Goal: Task Accomplishment & Management: Manage account settings

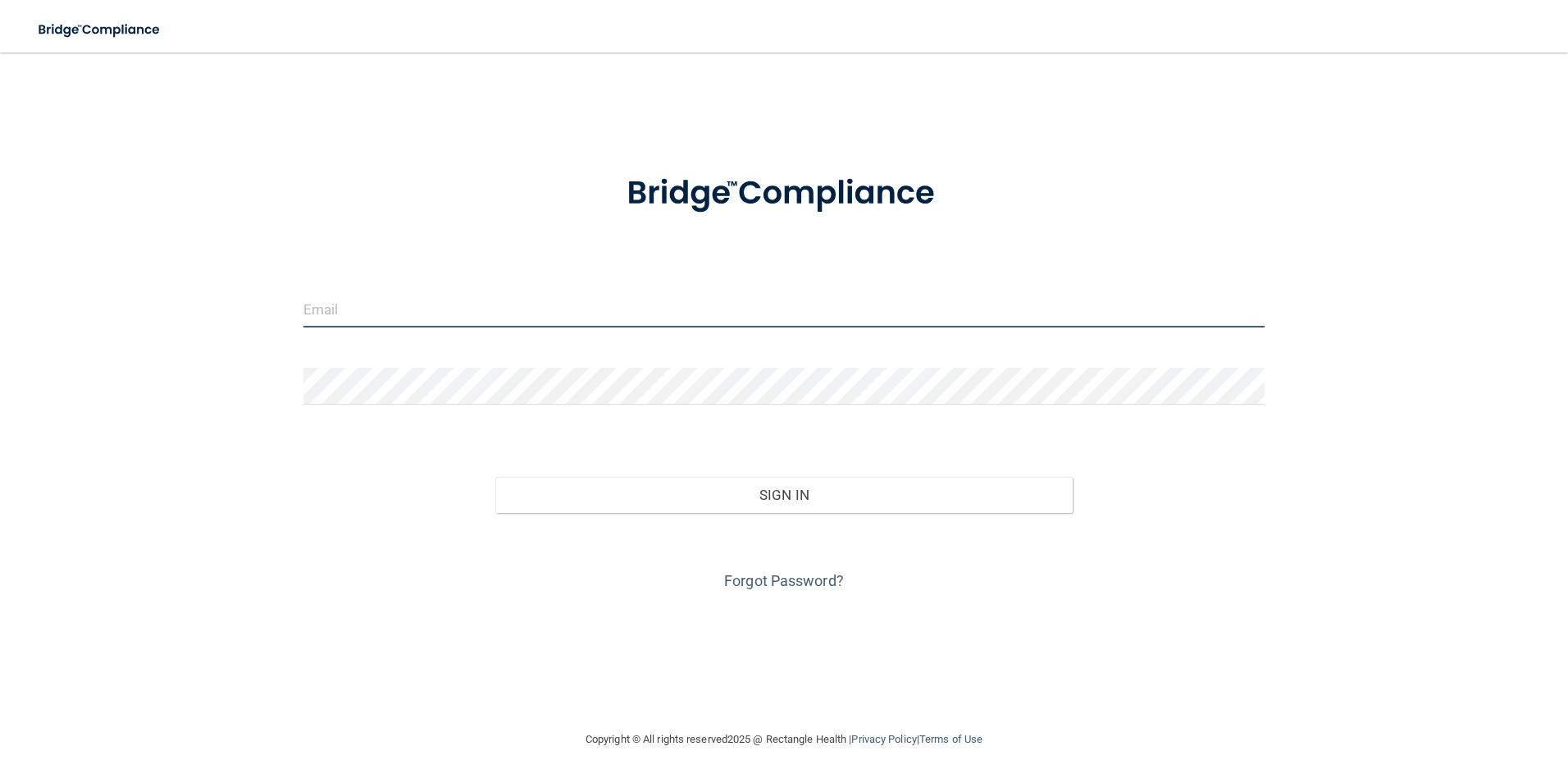
click at [548, 317] on input "email" at bounding box center [784, 308] width 962 height 37
type input "[EMAIL_ADDRESS][DOMAIN_NAME]"
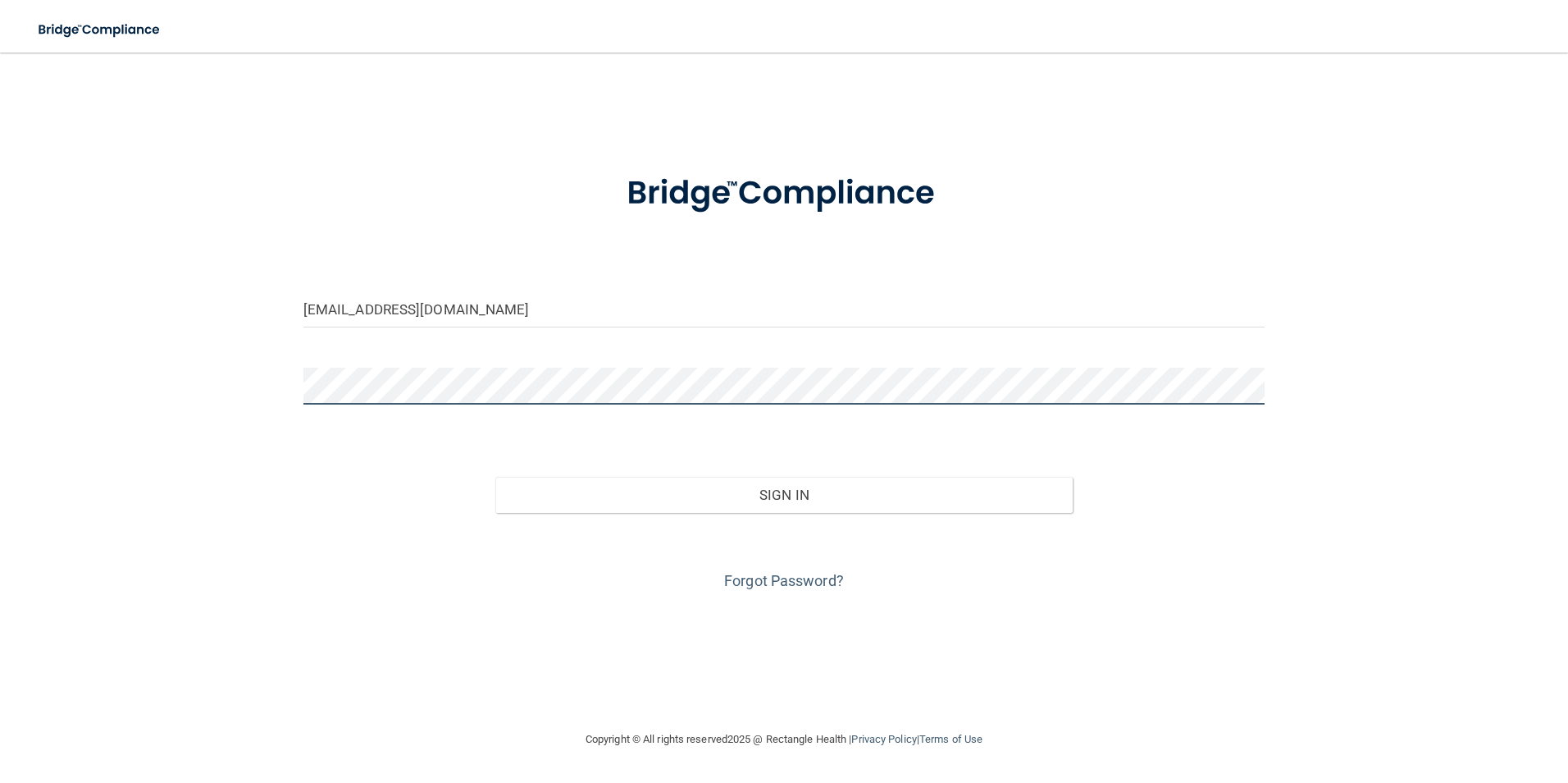
click at [495, 477] on button "Sign In" at bounding box center [784, 495] width 577 height 36
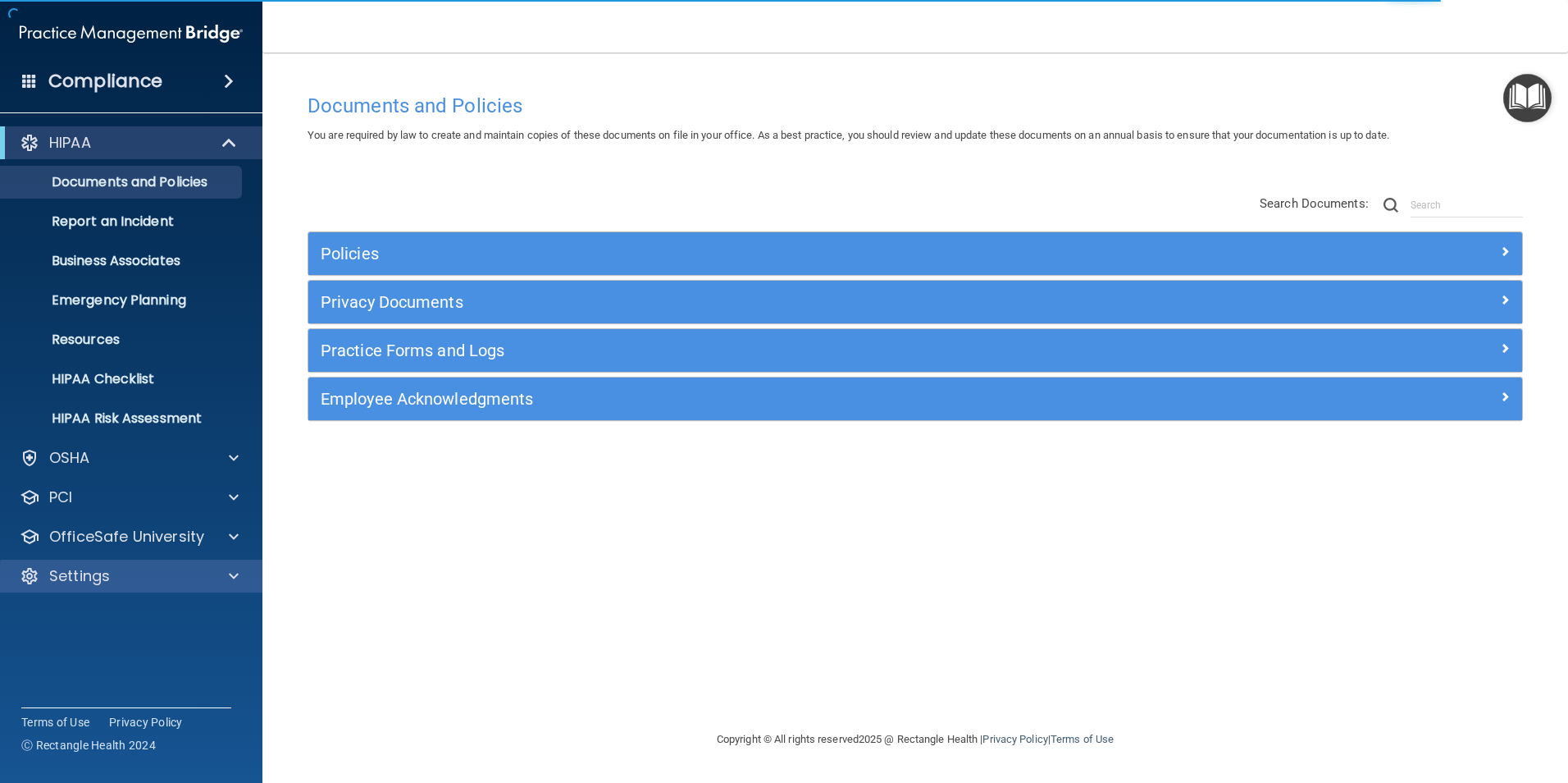
click at [127, 565] on div "Settings" at bounding box center [132, 576] width 263 height 33
click at [109, 577] on p "Settings" at bounding box center [79, 576] width 60 height 20
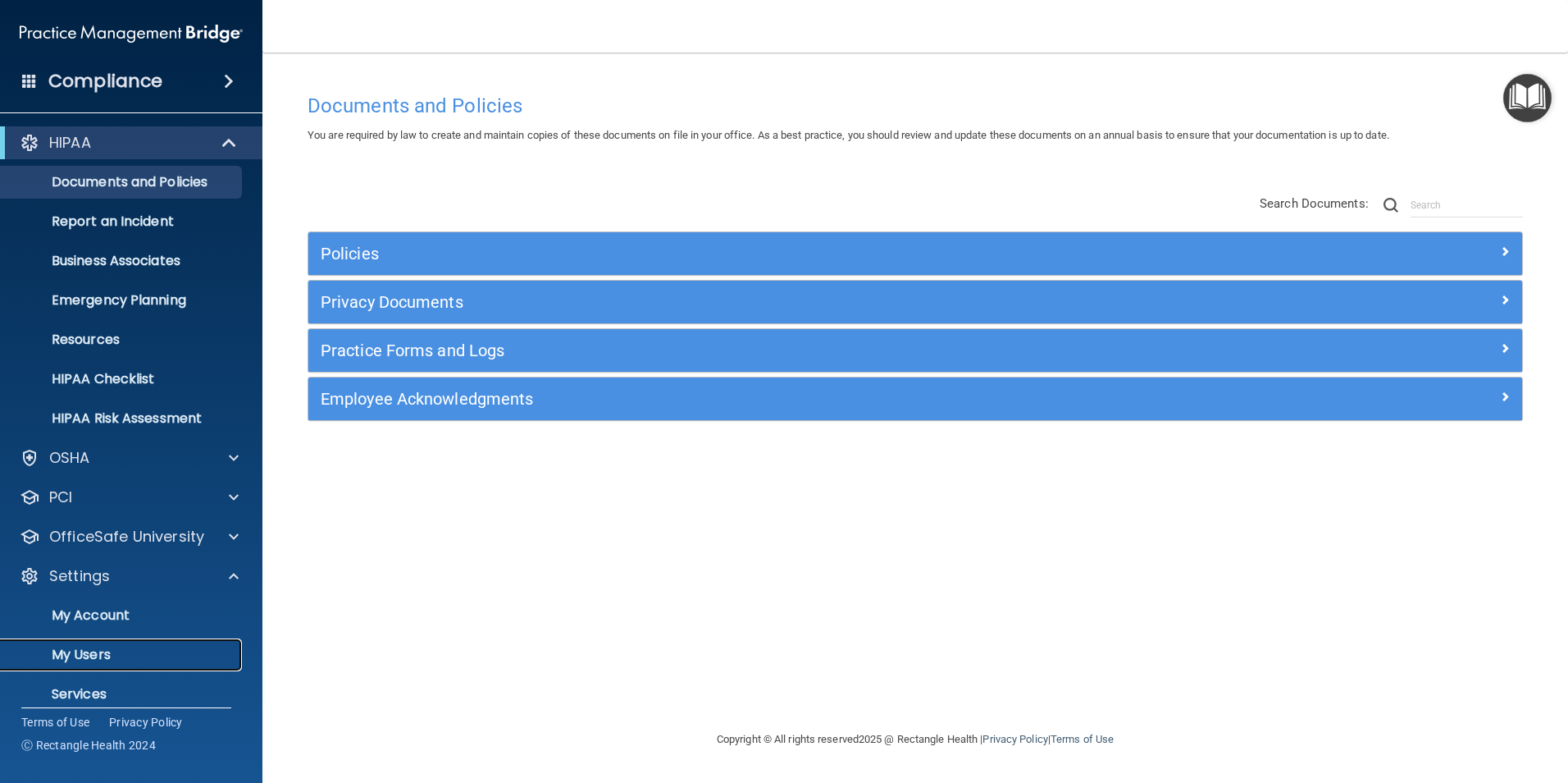
click at [97, 658] on p "My Users" at bounding box center [123, 655] width 224 height 17
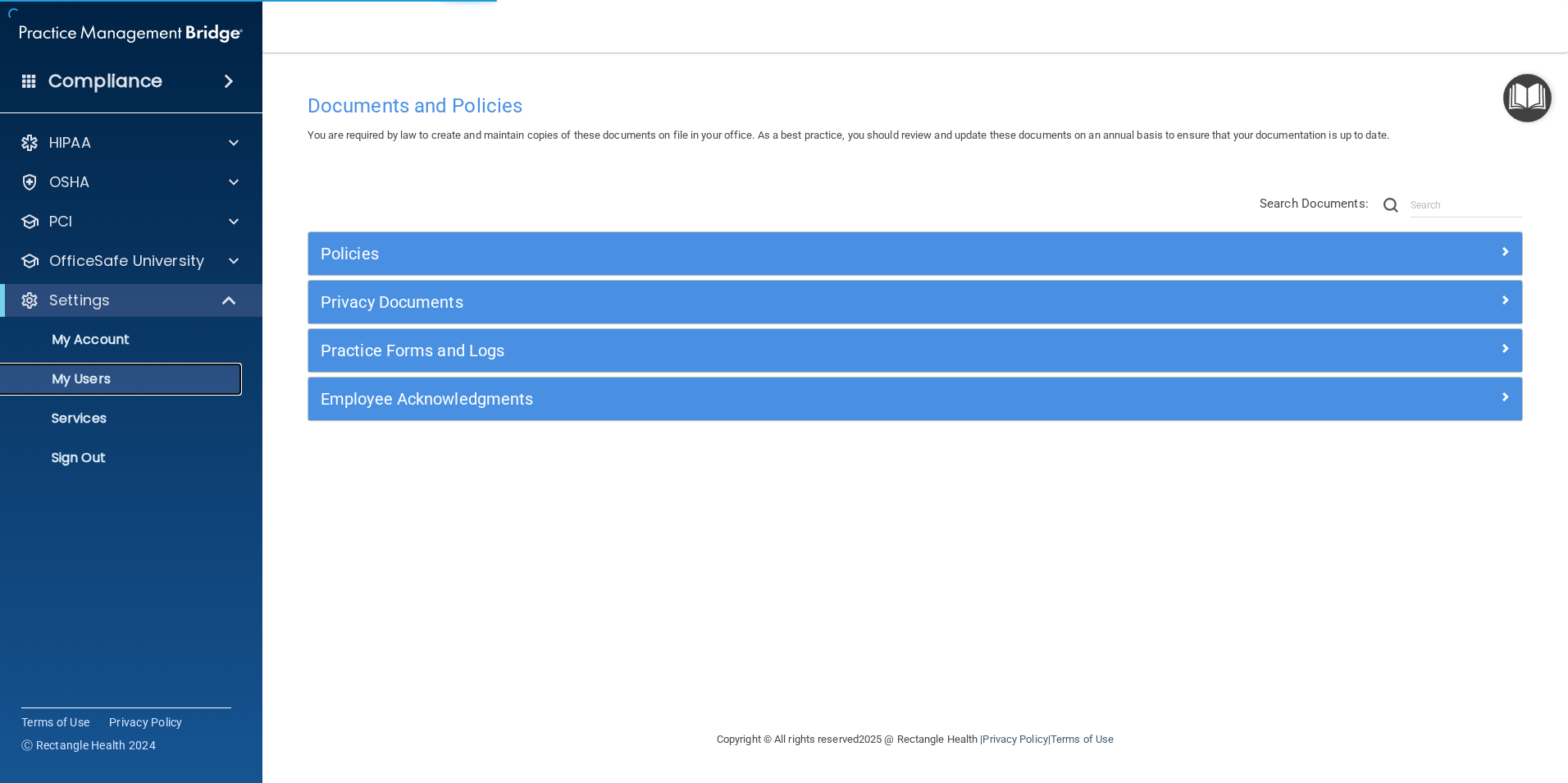
select select "20"
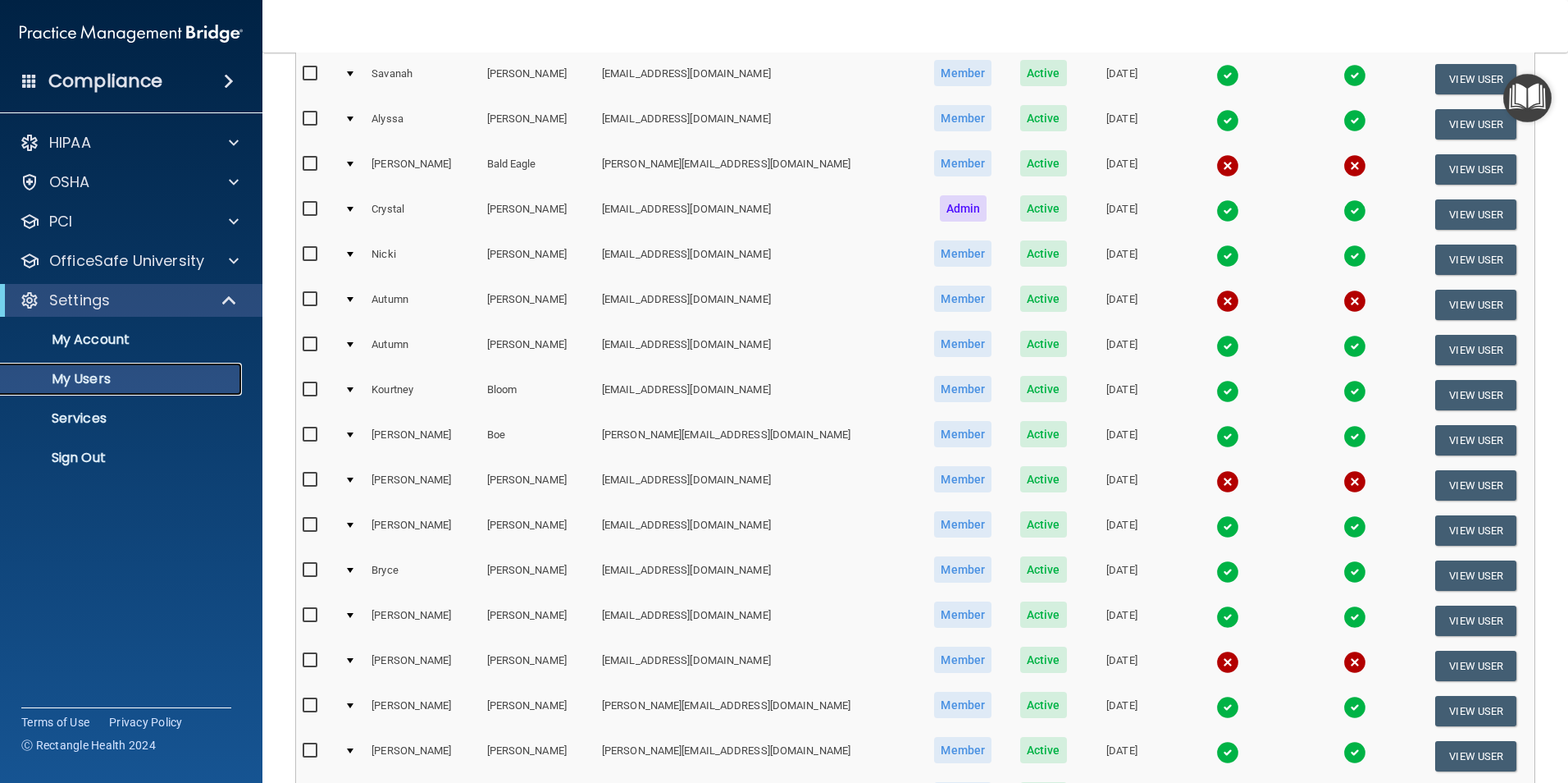
scroll to position [246, 0]
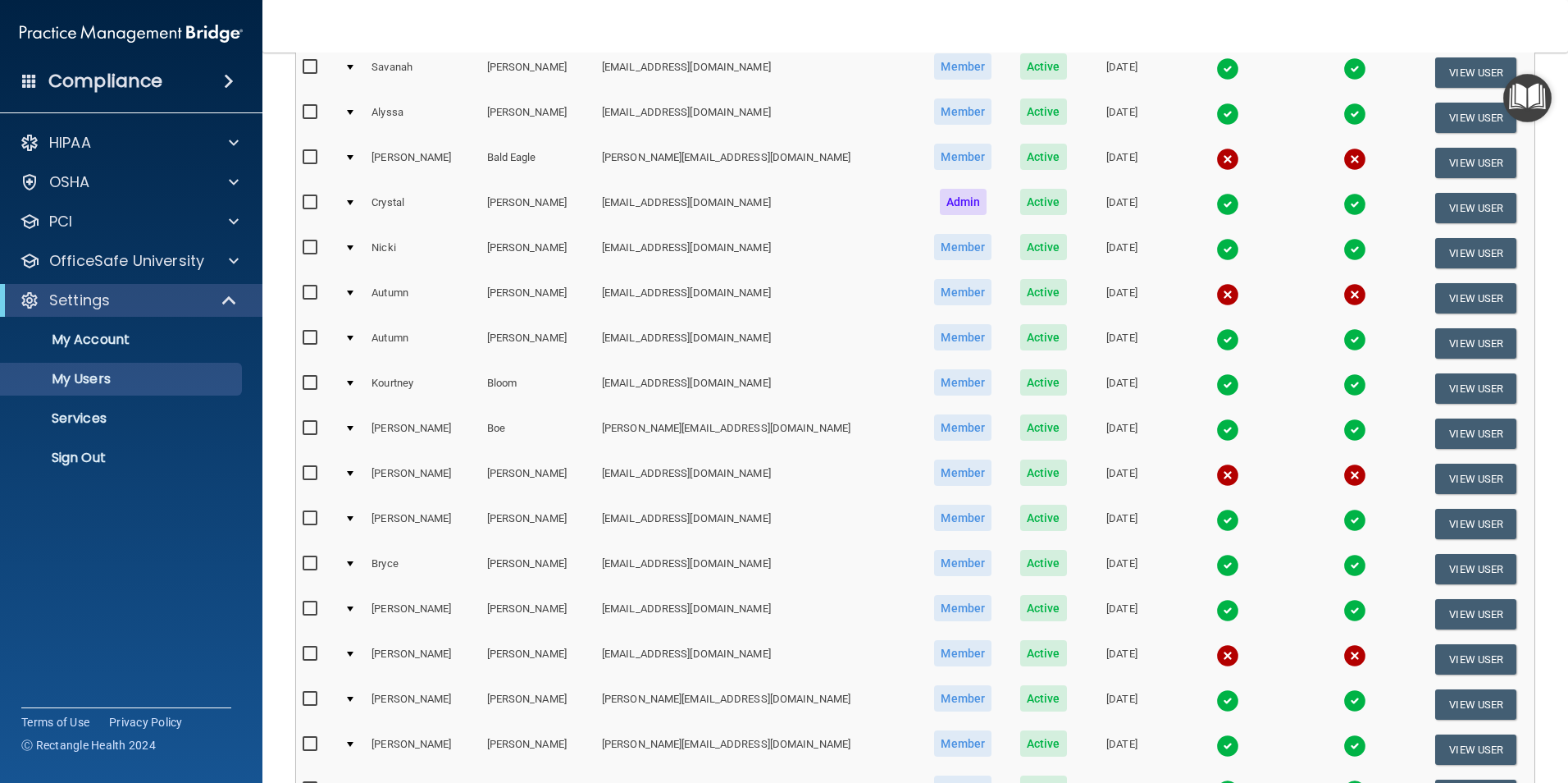
click at [305, 156] on input "checkbox" at bounding box center [312, 157] width 19 height 13
checkbox input "true"
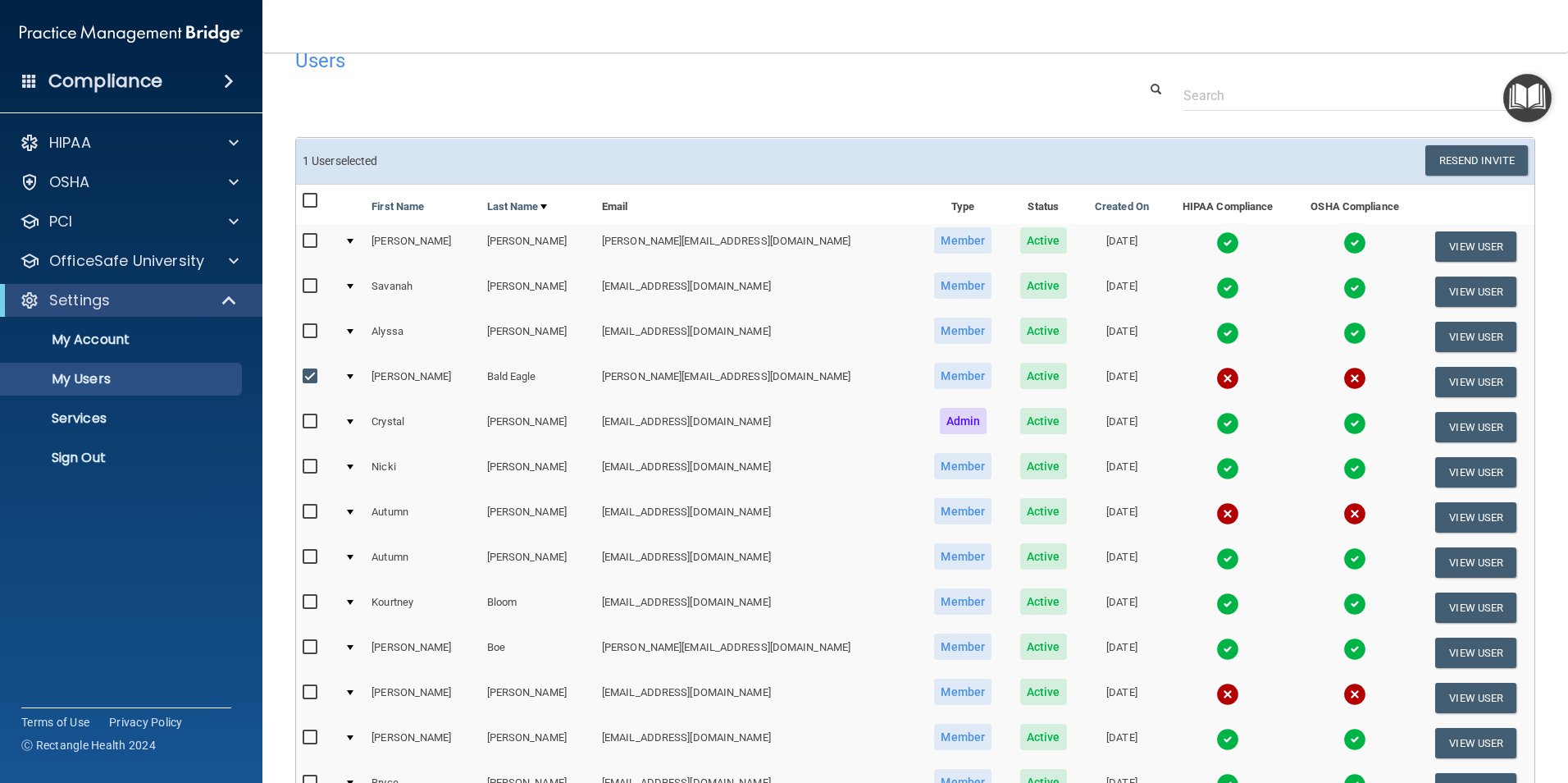
scroll to position [0, 0]
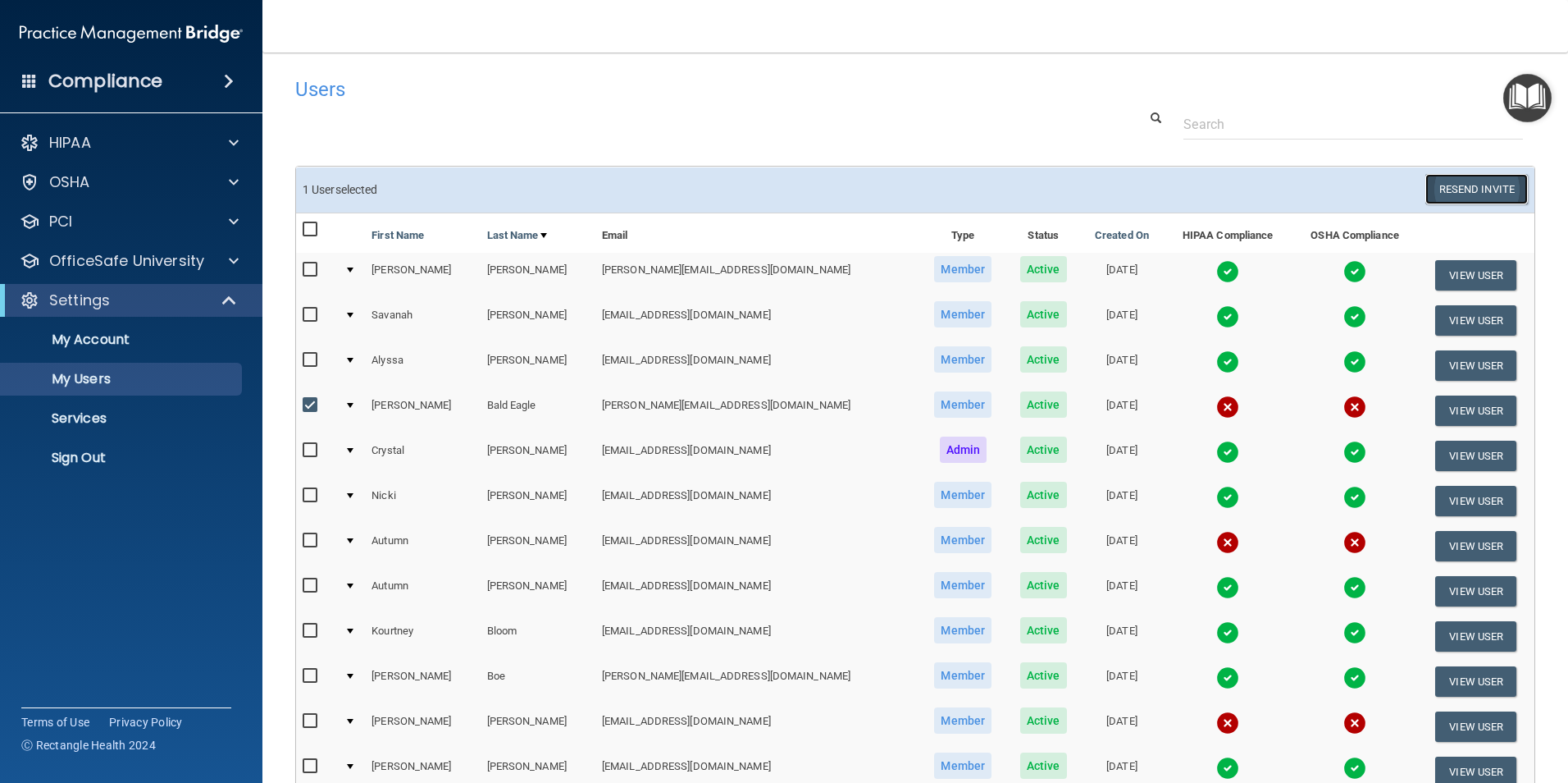
click at [1462, 179] on button "Resend Invite" at bounding box center [1477, 189] width 103 height 31
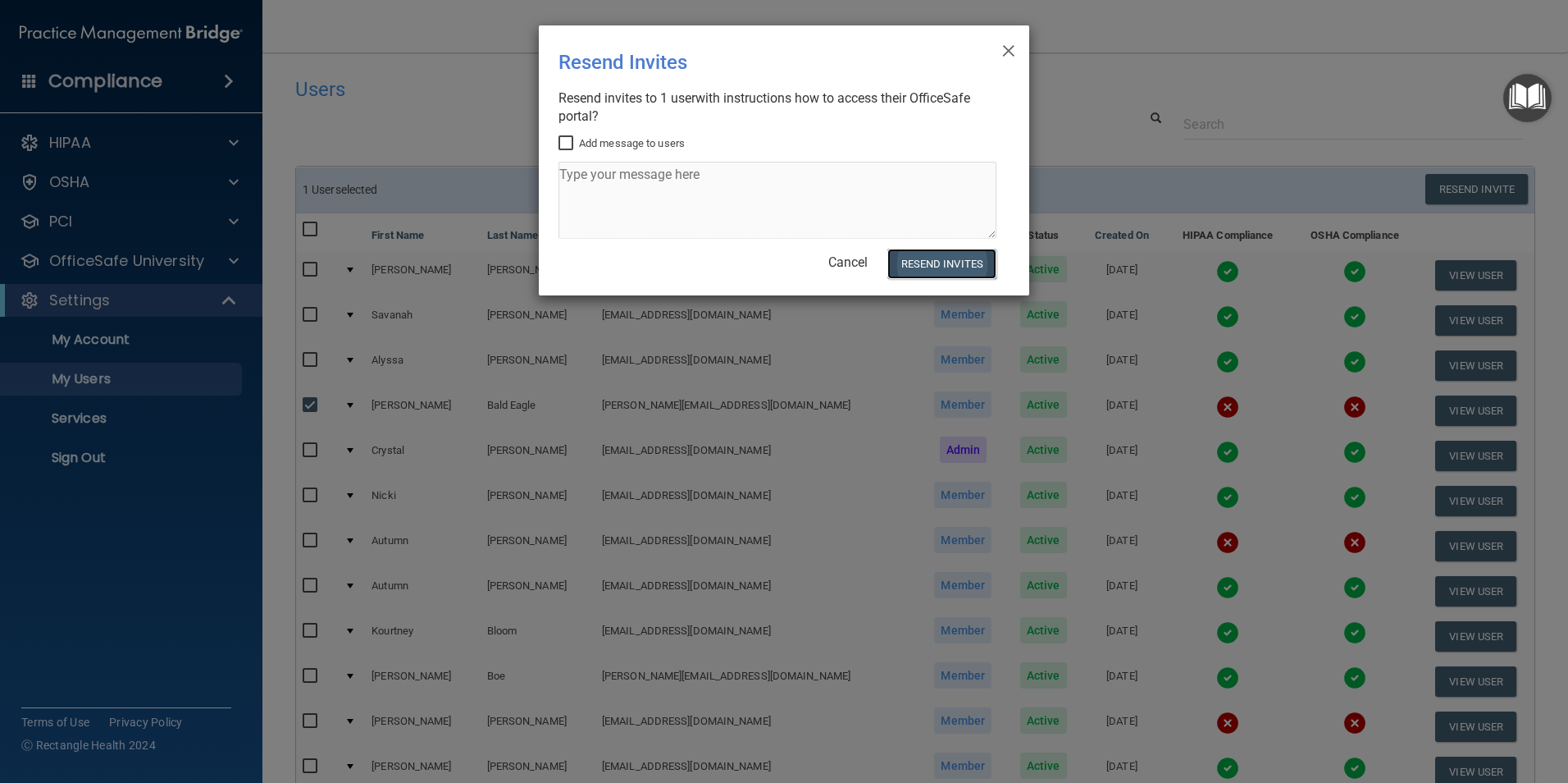
click at [944, 261] on button "Resend Invites" at bounding box center [942, 264] width 109 height 31
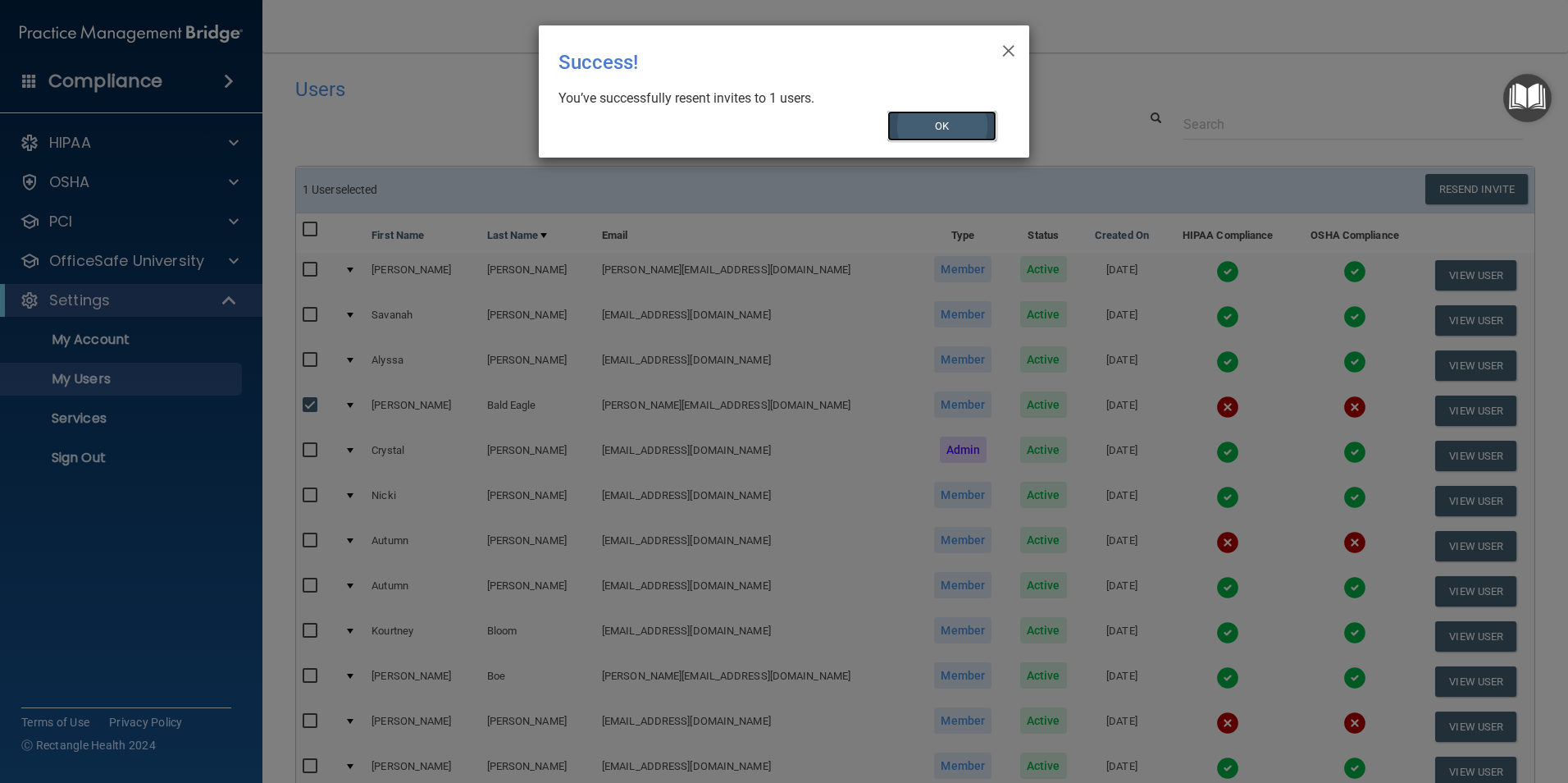
click at [985, 124] on button "OK" at bounding box center [942, 126] width 110 height 31
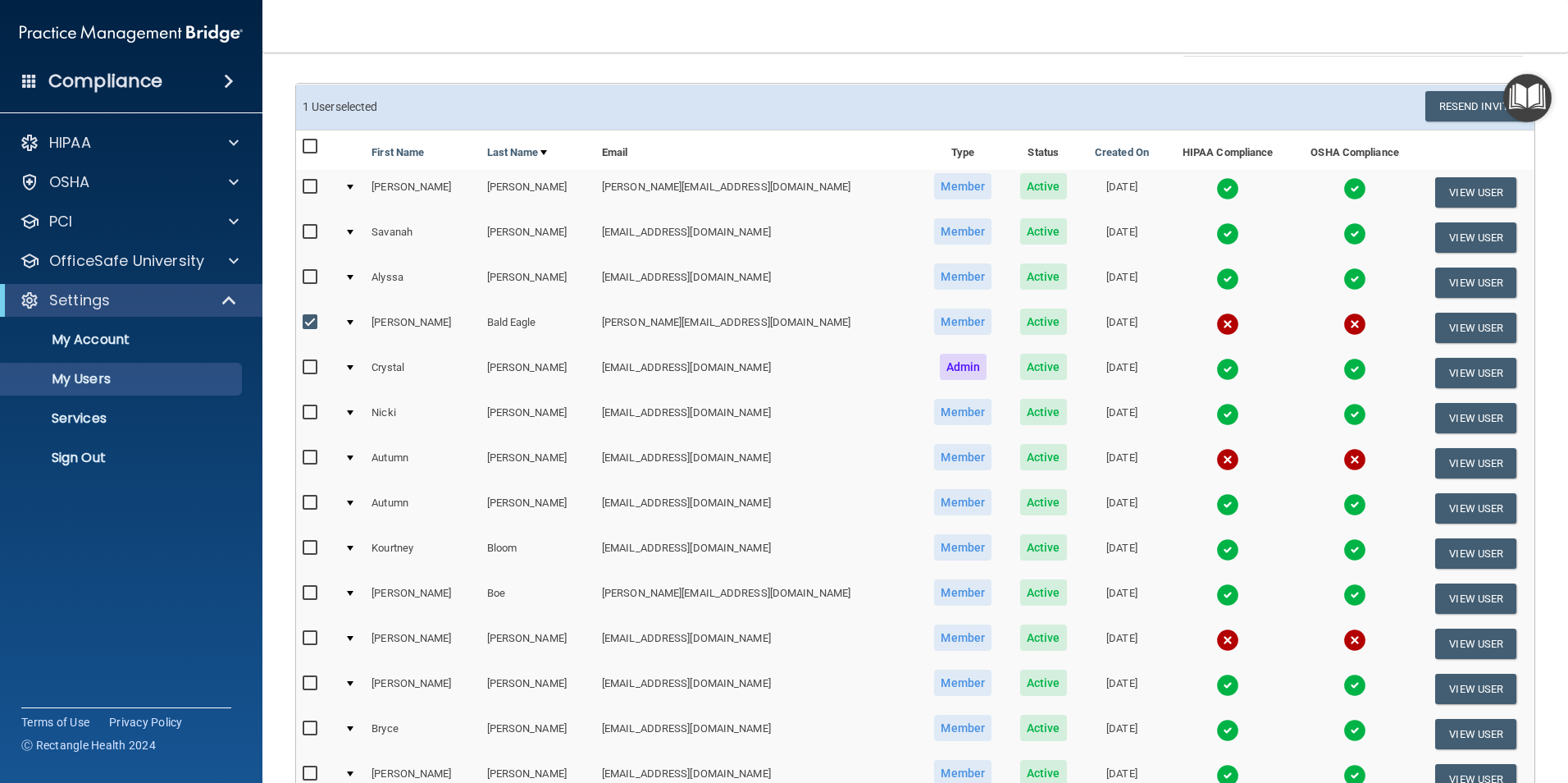
scroll to position [82, 0]
click at [1434, 105] on button "Resend Invite" at bounding box center [1477, 107] width 103 height 31
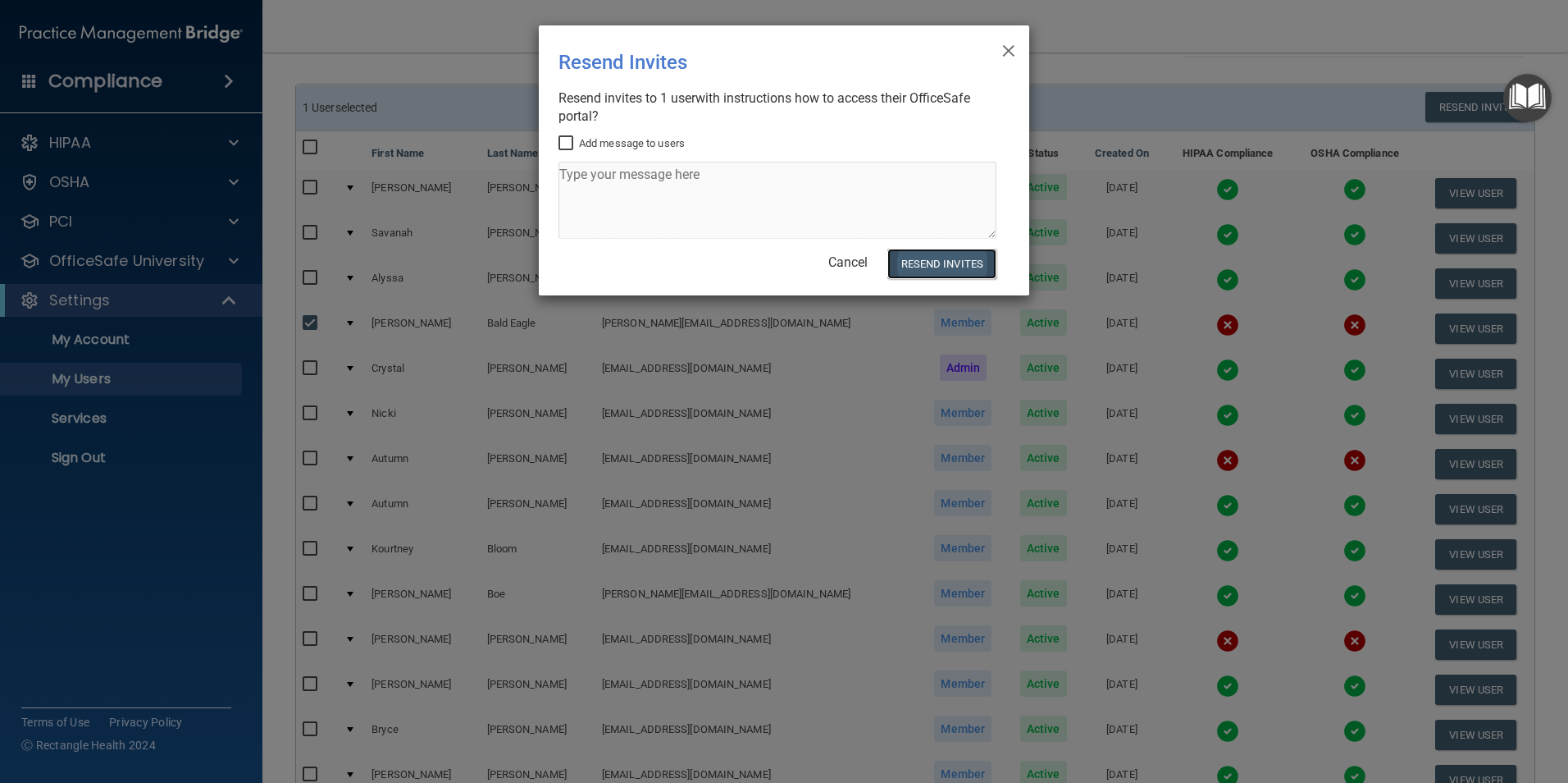
click at [932, 265] on button "Resend Invites" at bounding box center [942, 264] width 109 height 31
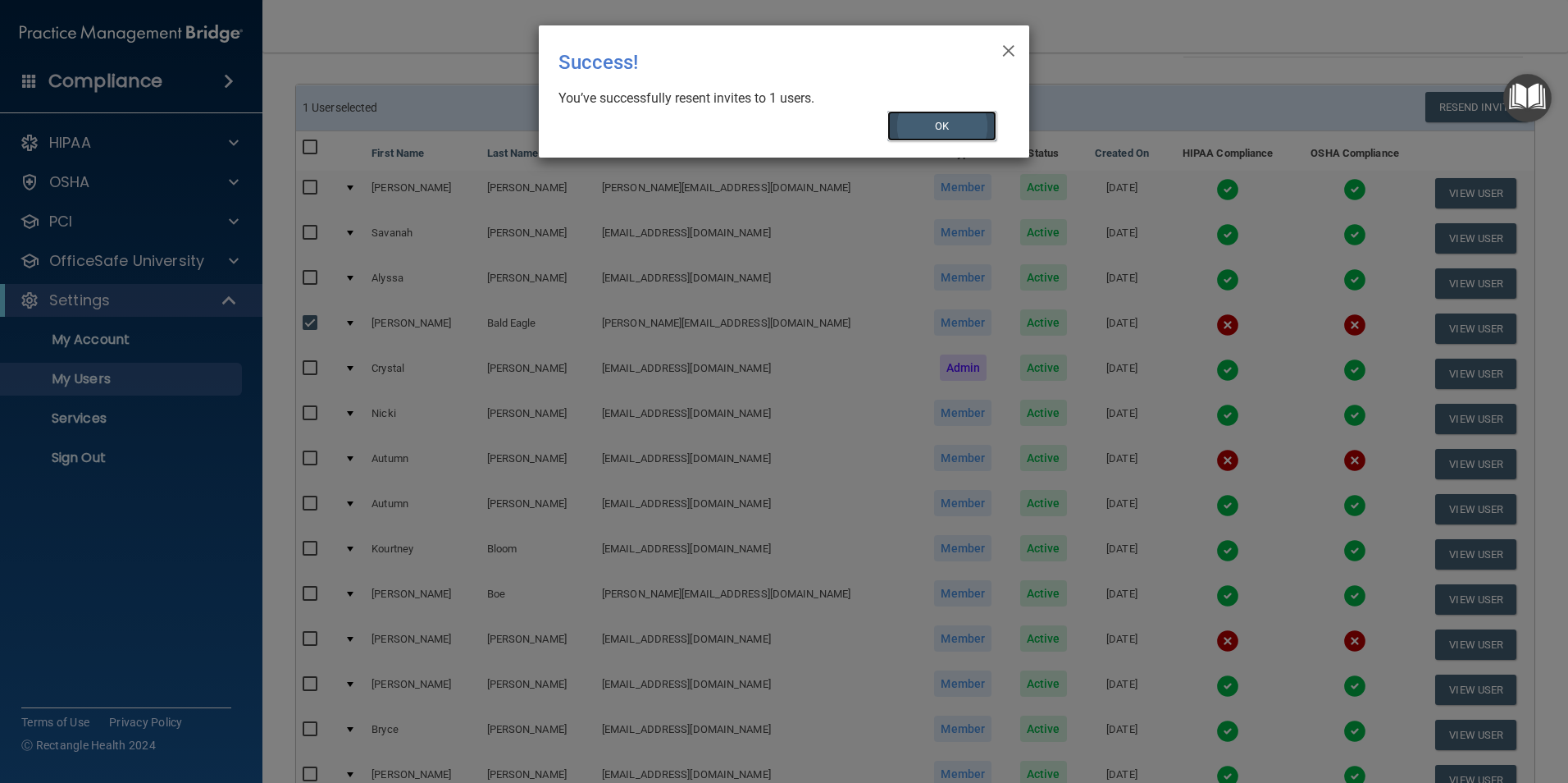
click at [921, 127] on button "OK" at bounding box center [942, 126] width 110 height 31
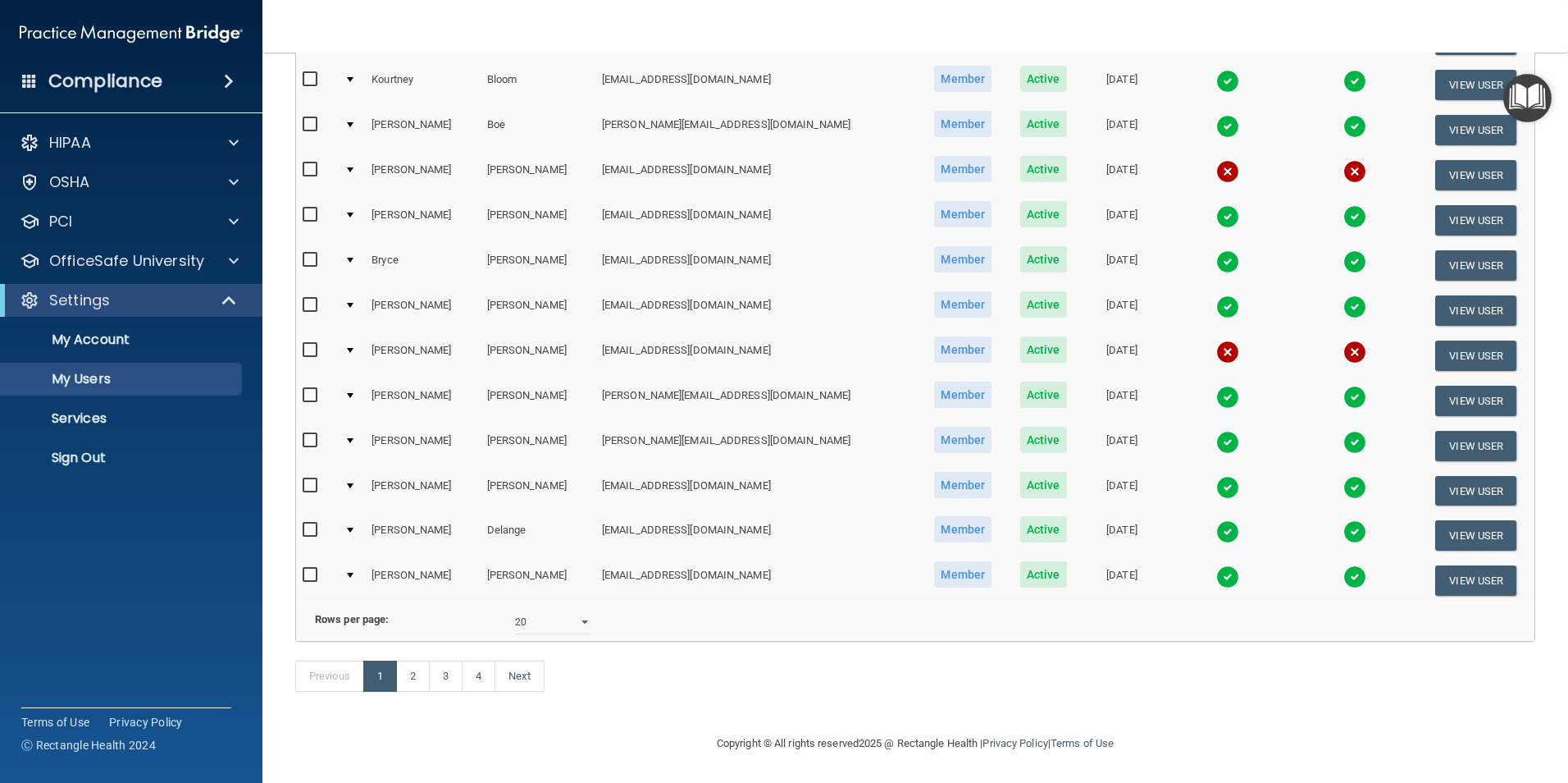
scroll to position [576, 0]
click at [413, 673] on link "2" at bounding box center [413, 676] width 34 height 31
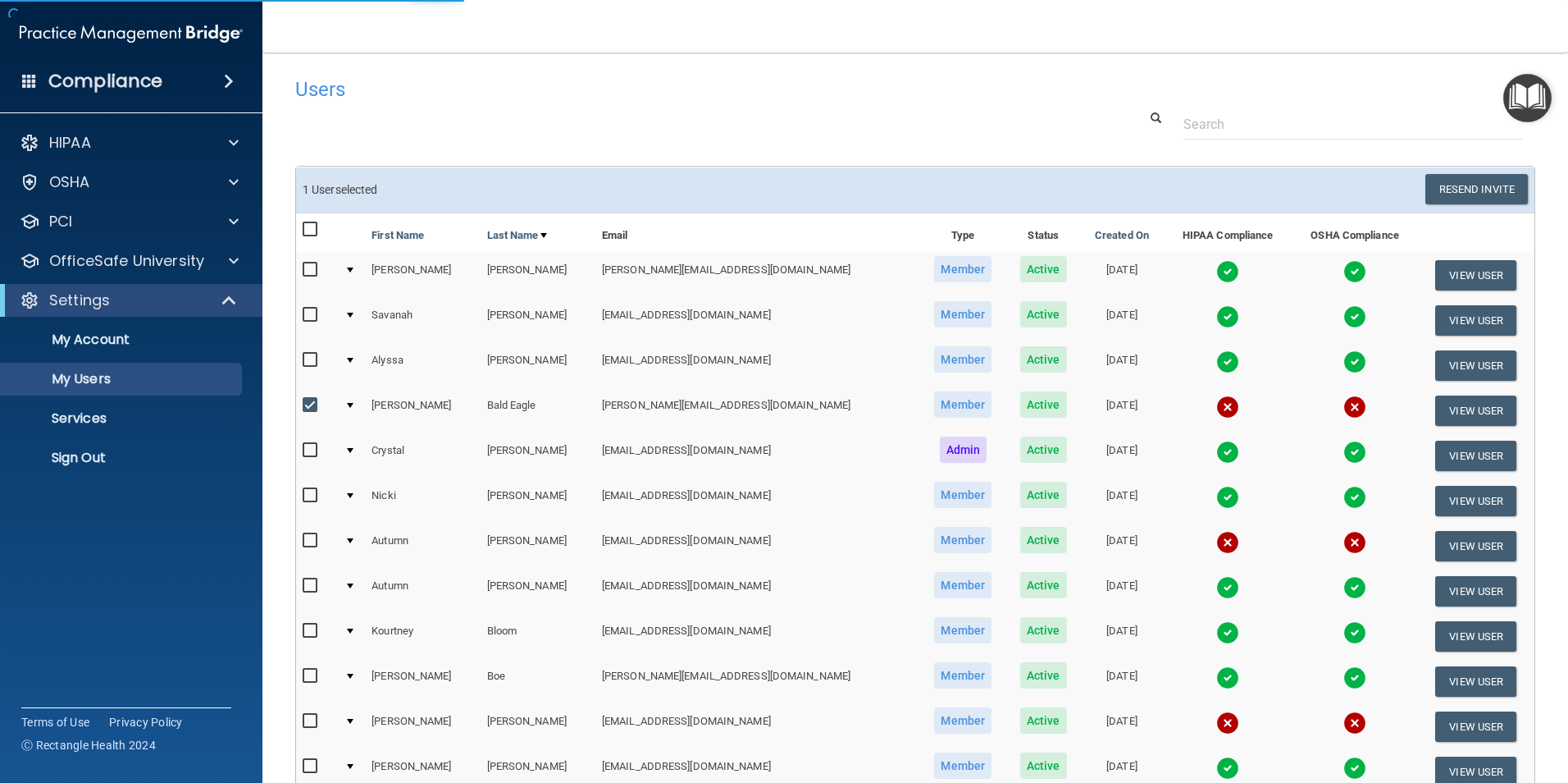
select select "20"
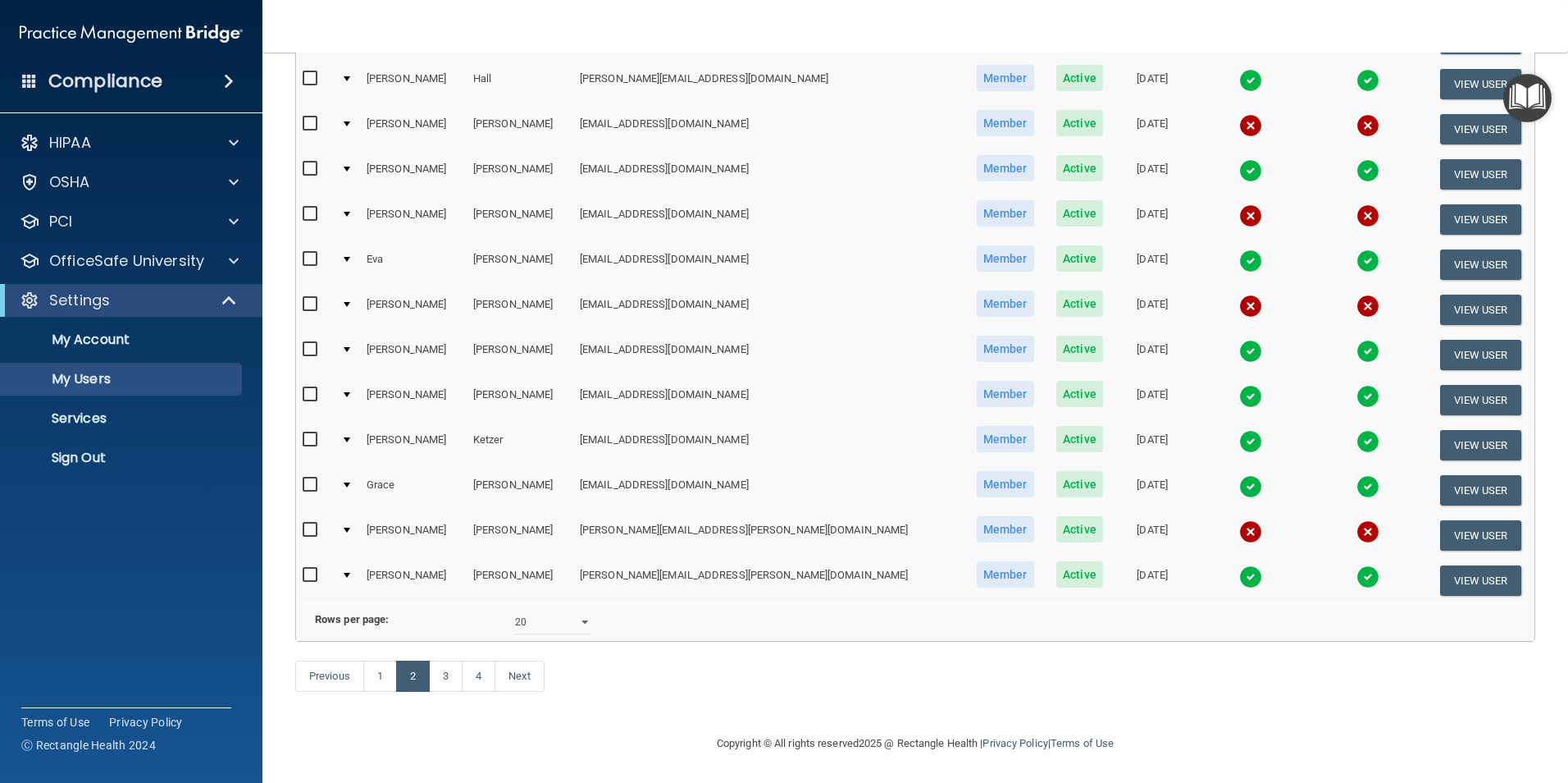
scroll to position [576, 0]
click at [441, 675] on link "3" at bounding box center [446, 676] width 34 height 31
select select "20"
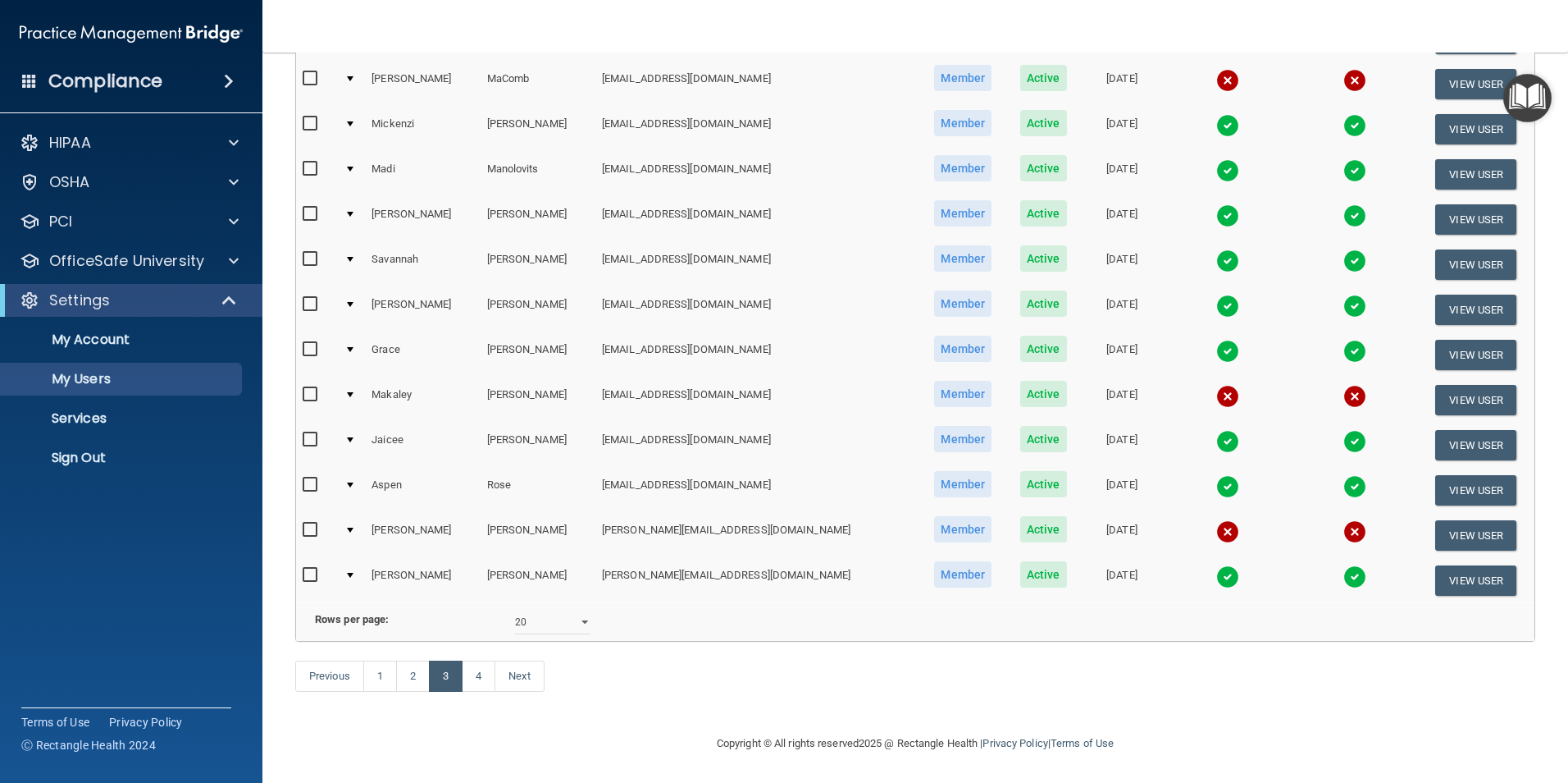
scroll to position [576, 0]
click at [488, 674] on link "4" at bounding box center [478, 676] width 34 height 31
select select "20"
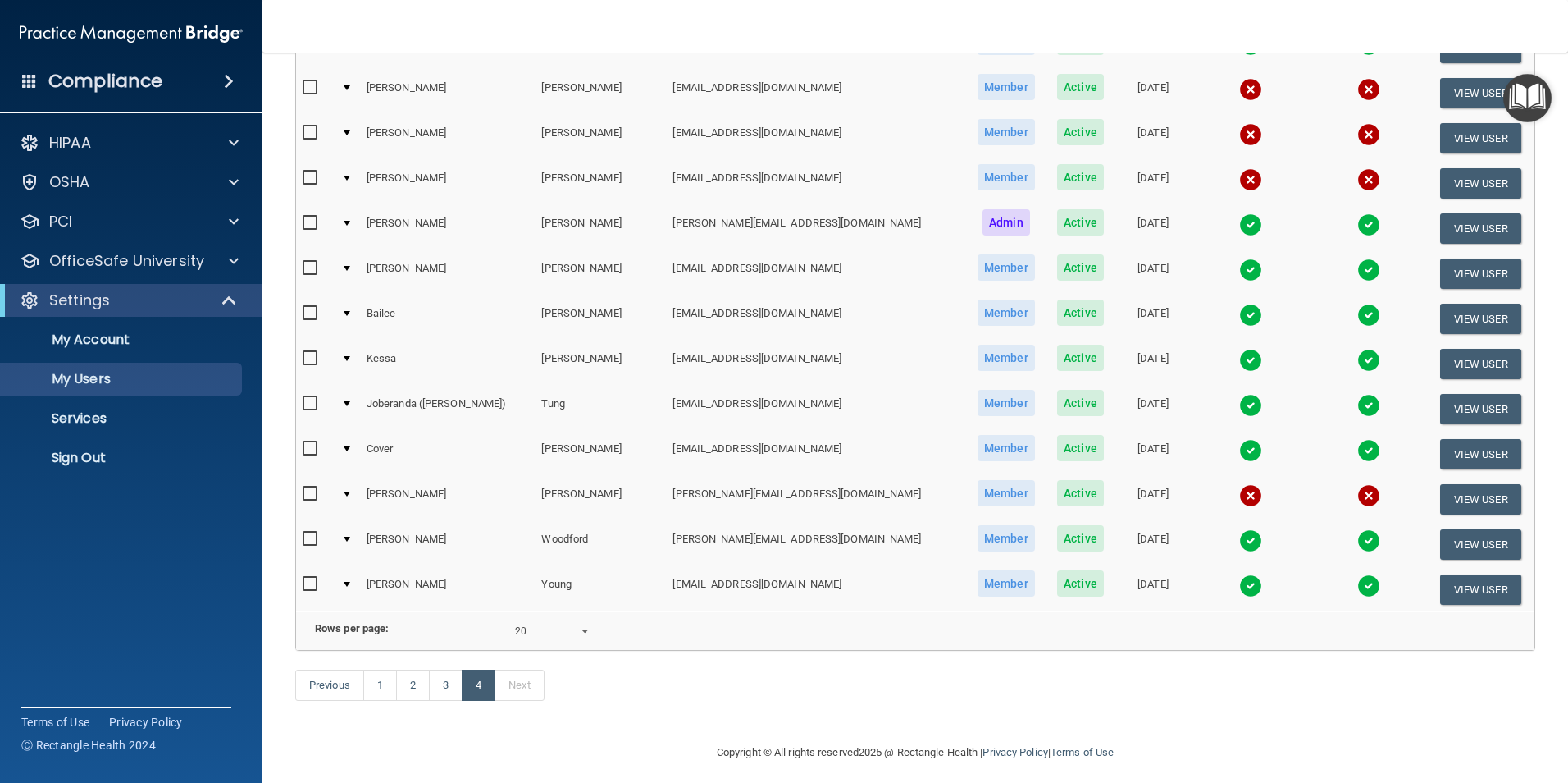
scroll to position [394, 0]
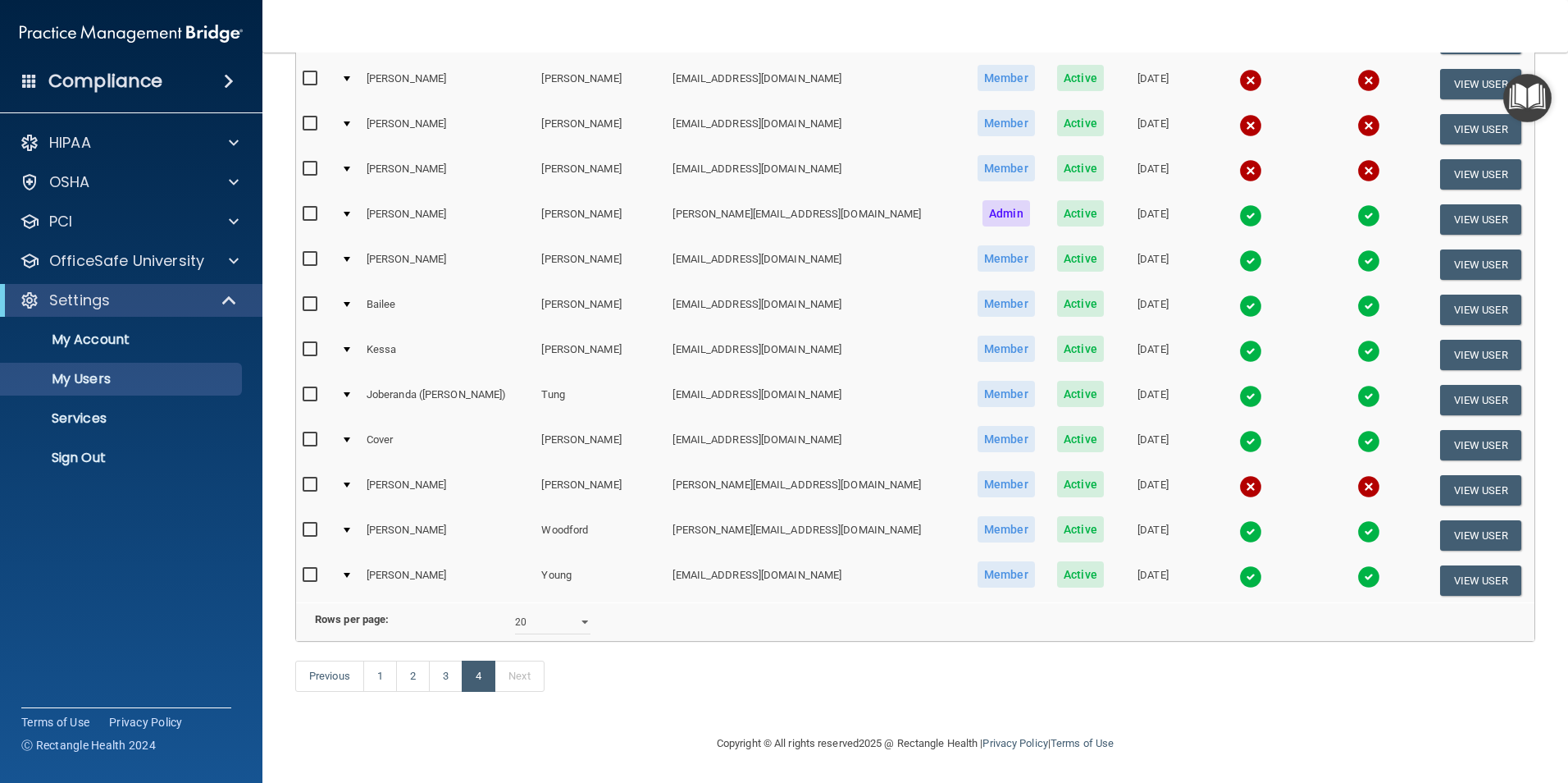
click at [306, 479] on input "checkbox" at bounding box center [312, 485] width 19 height 13
checkbox input "true"
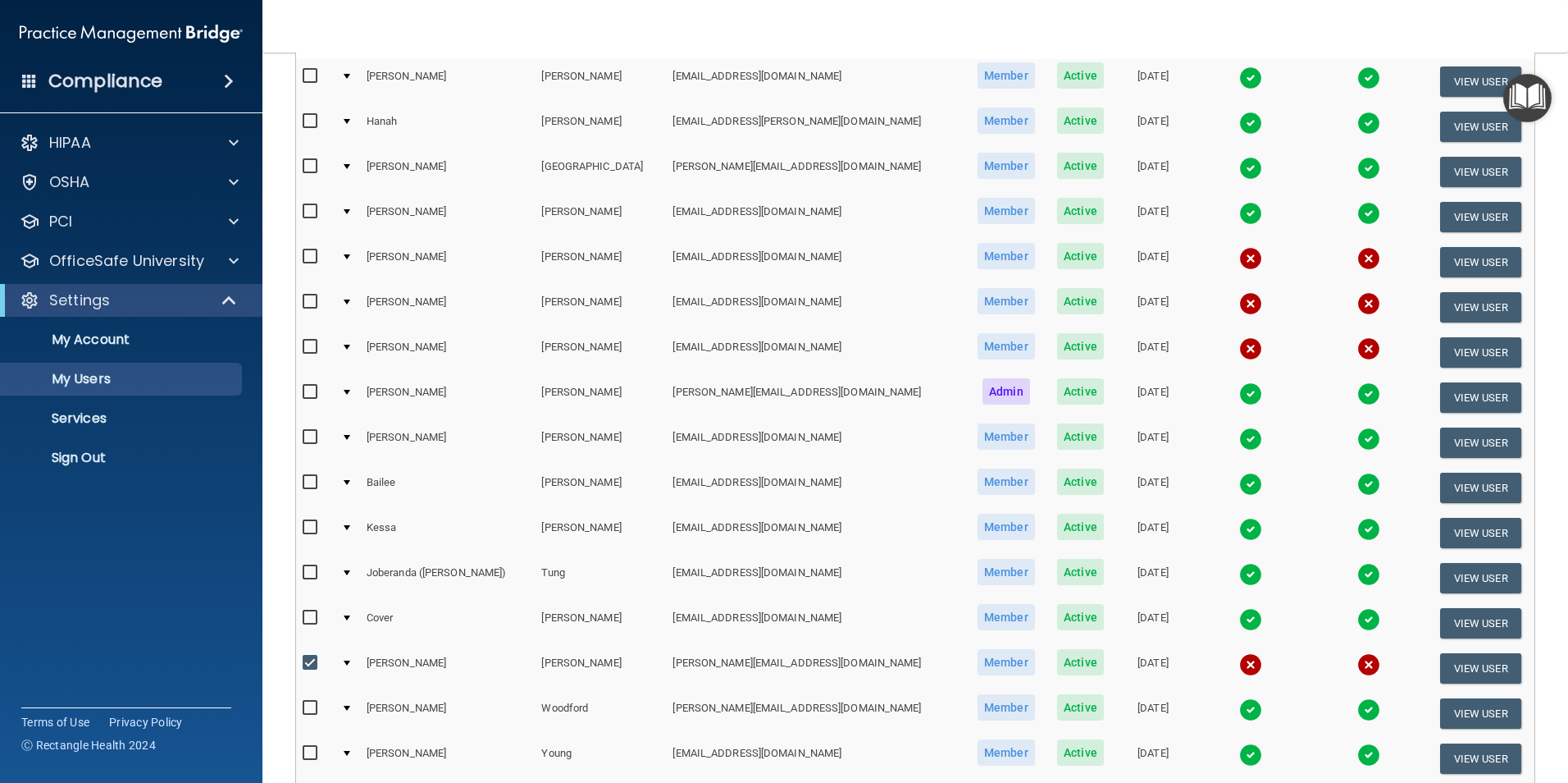
scroll to position [0, 0]
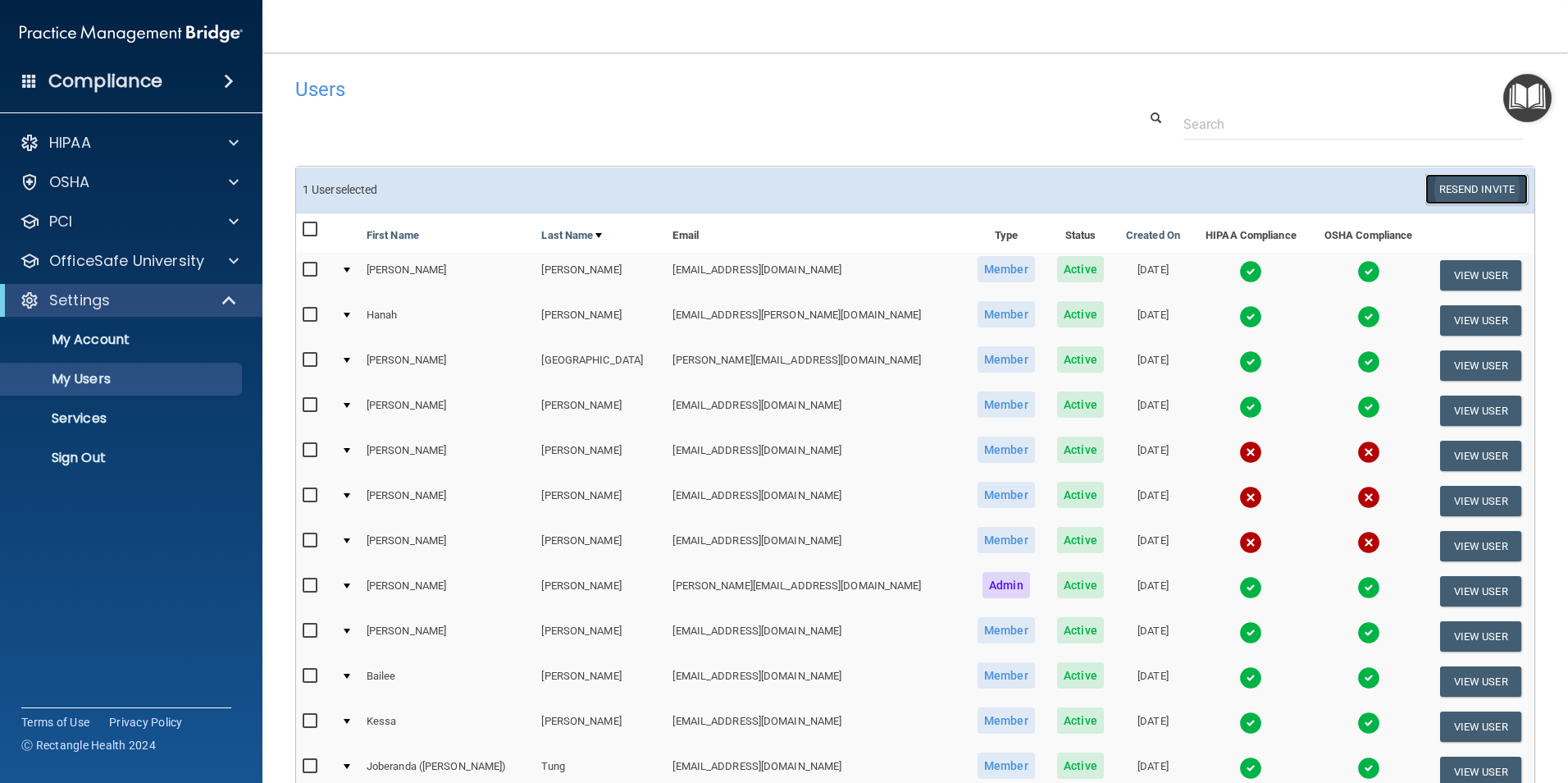
click at [1494, 192] on button "Resend Invite" at bounding box center [1477, 189] width 103 height 31
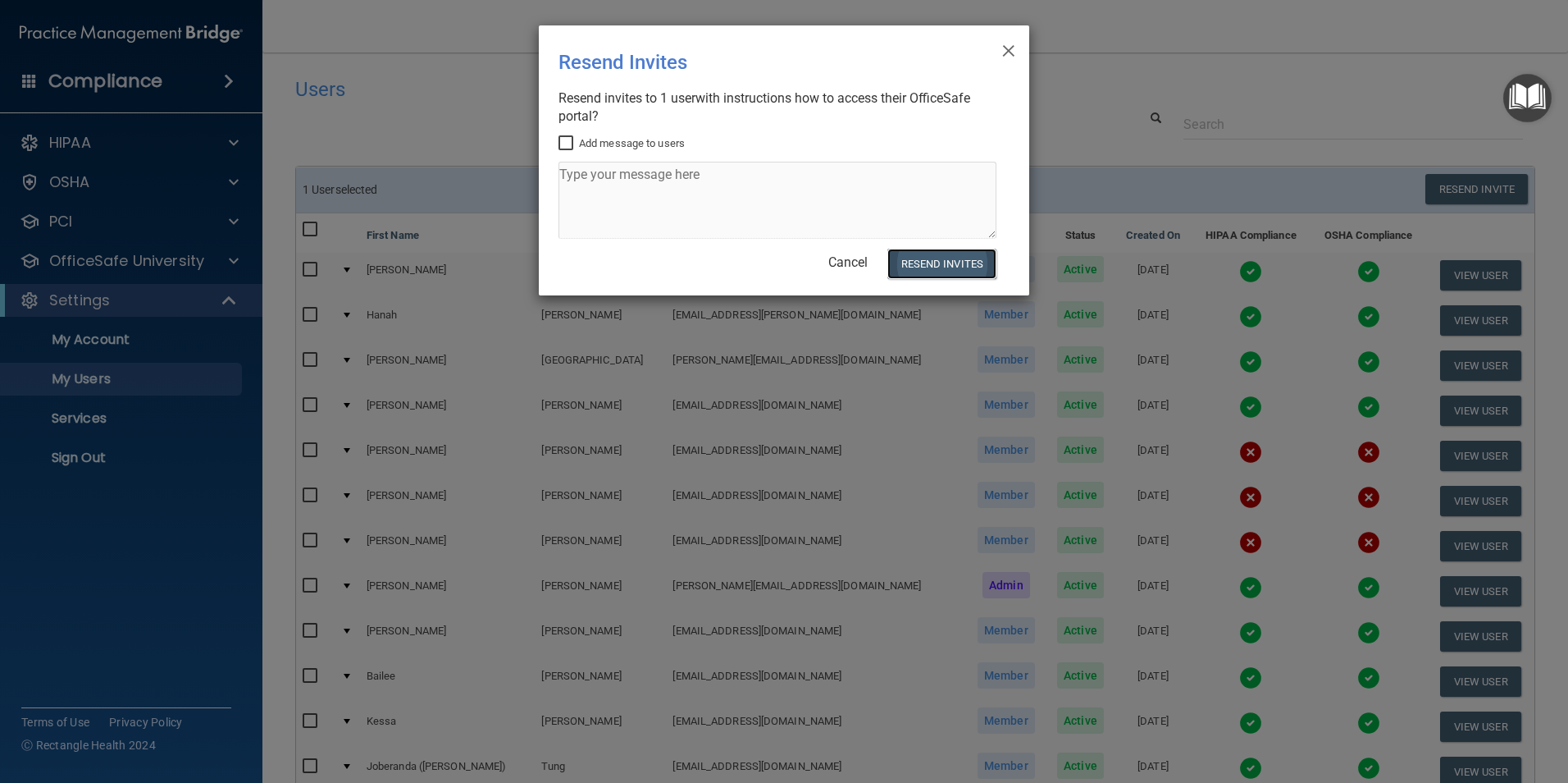
click at [956, 258] on button "Resend Invites" at bounding box center [942, 264] width 109 height 31
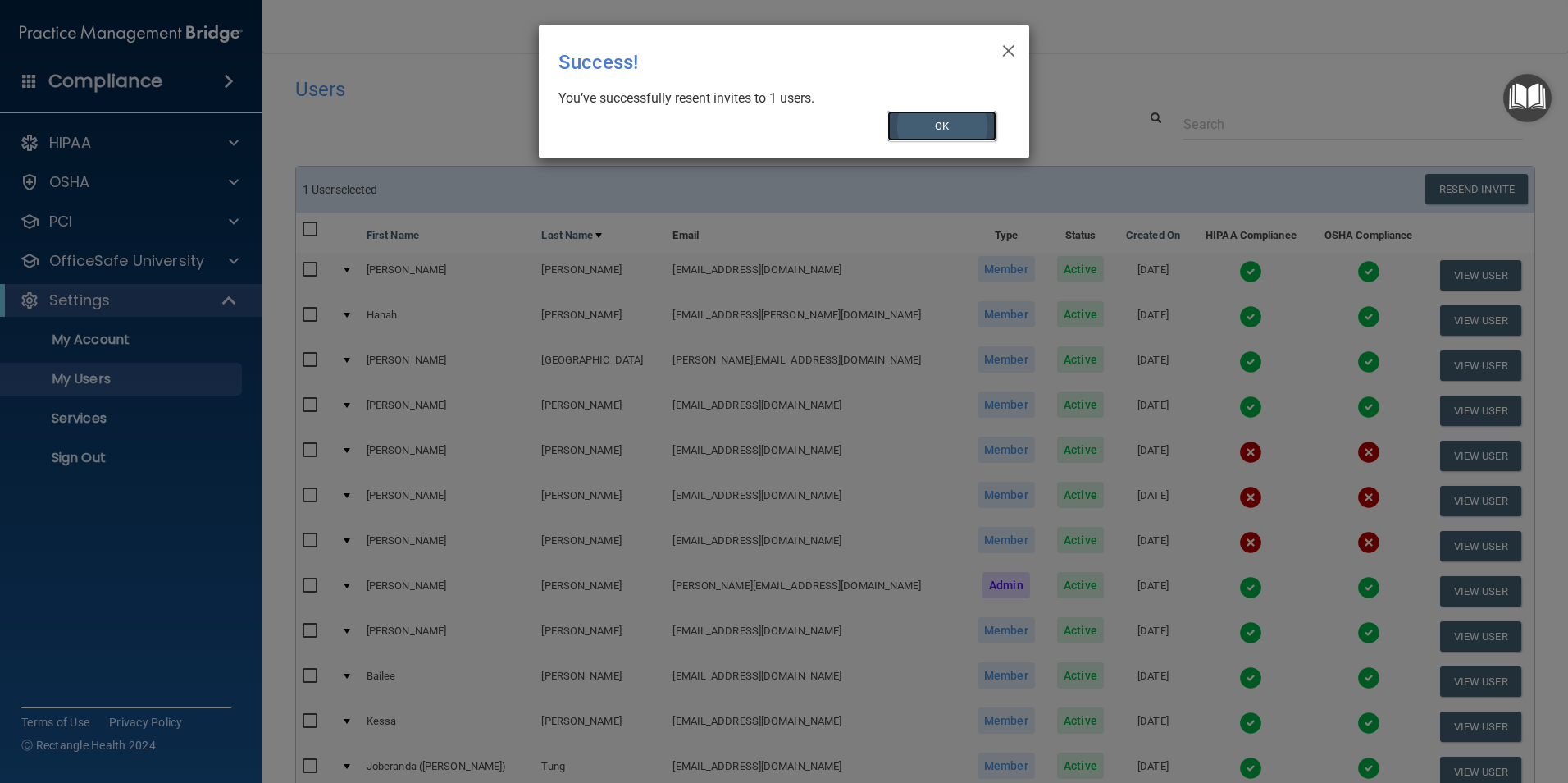
click at [925, 118] on button "OK" at bounding box center [942, 126] width 110 height 31
